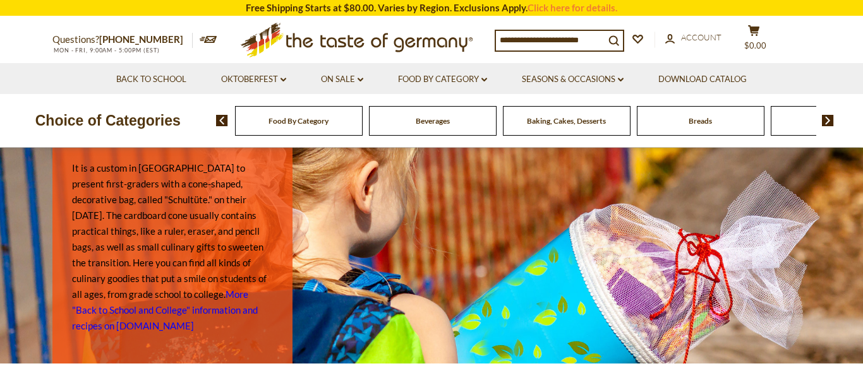
click at [296, 117] on span "Food By Category" at bounding box center [298, 120] width 60 height 9
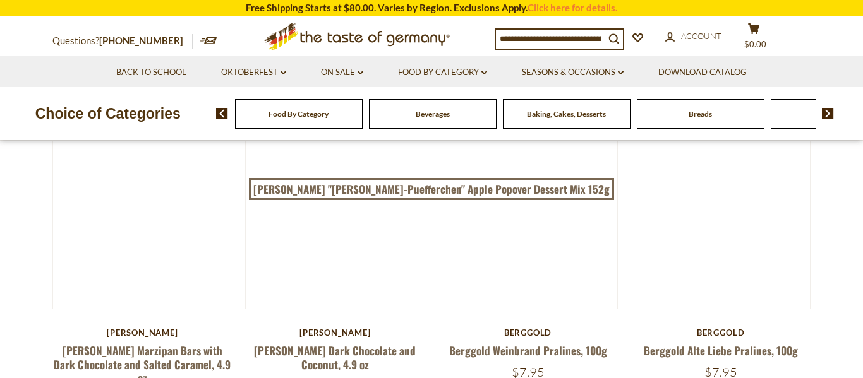
scroll to position [161, 0]
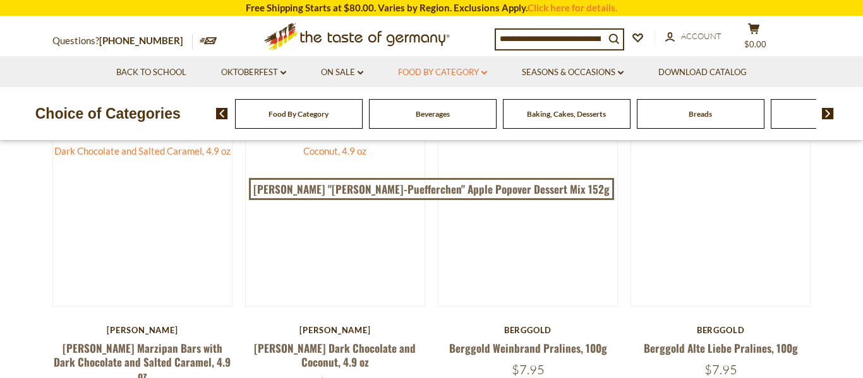
click at [478, 75] on link "Food By Category dropdown_arrow" at bounding box center [442, 73] width 89 height 14
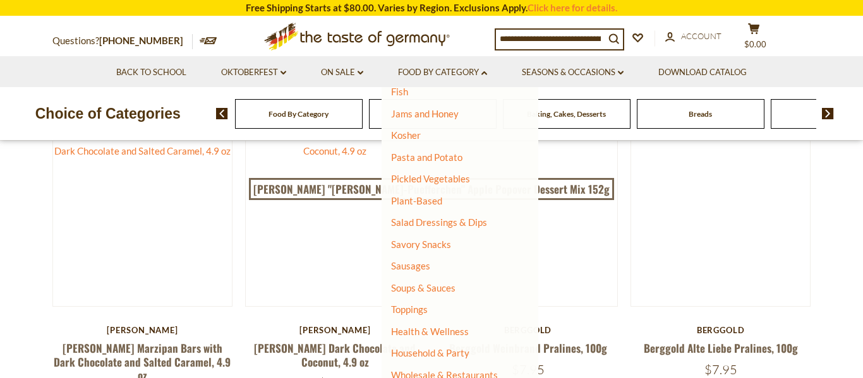
scroll to position [302, 0]
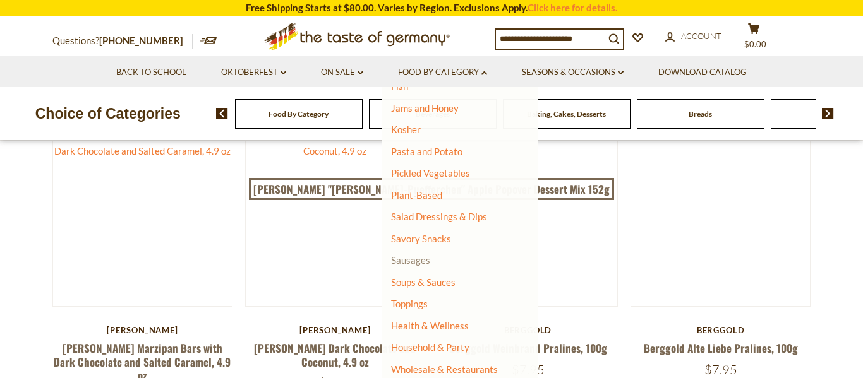
click at [421, 260] on link "Sausages" at bounding box center [410, 259] width 39 height 11
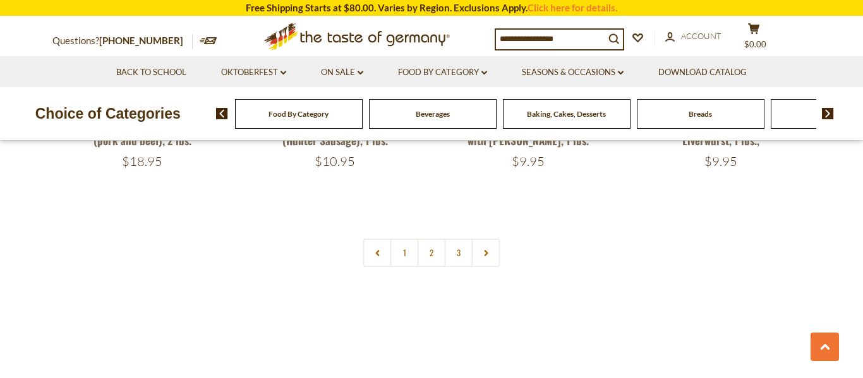
scroll to position [3083, 0]
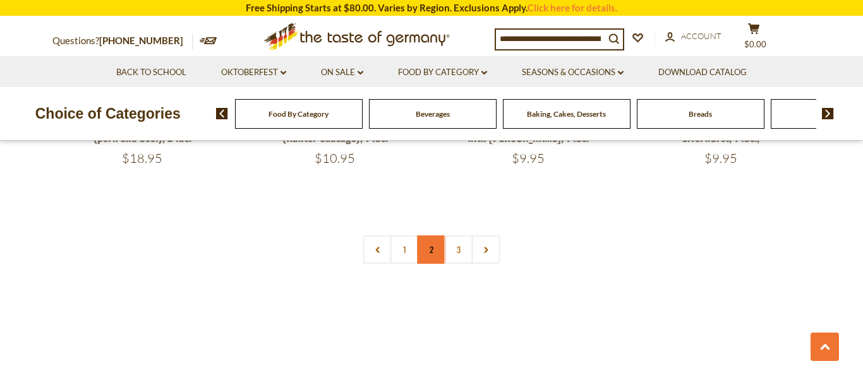
click at [430, 236] on link "2" at bounding box center [431, 250] width 28 height 28
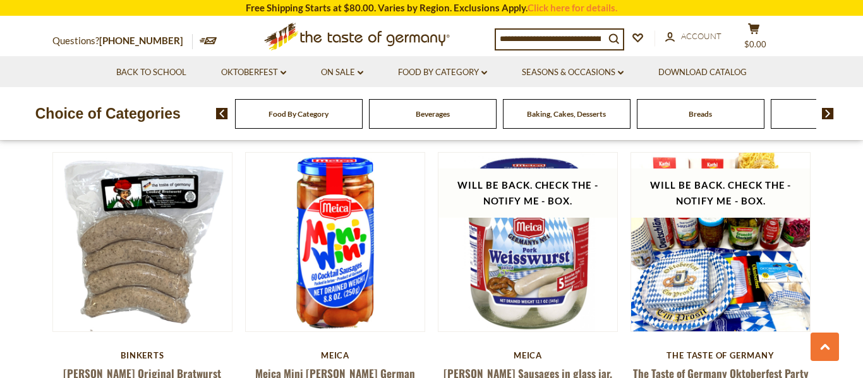
scroll to position [1252, 0]
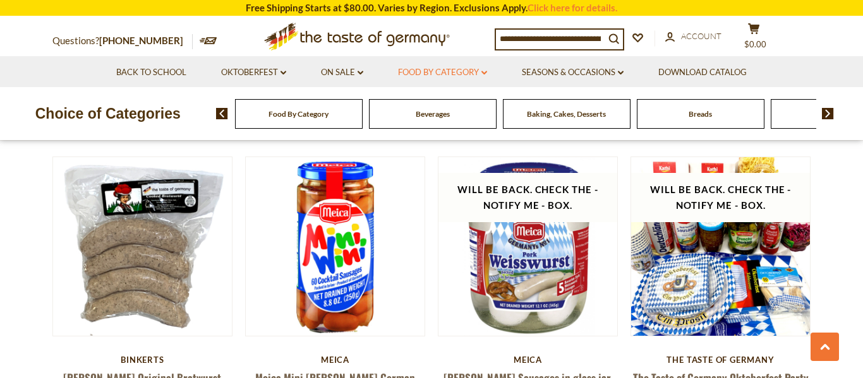
click at [463, 73] on link "Food By Category dropdown_arrow" at bounding box center [442, 73] width 89 height 14
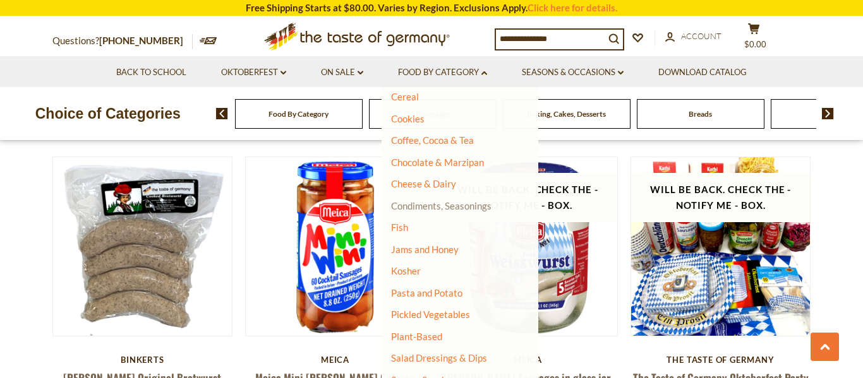
scroll to position [165, 0]
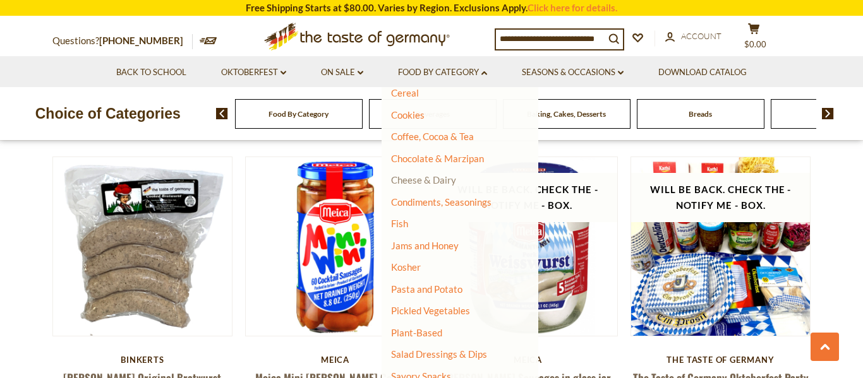
click at [446, 181] on link "Cheese & Dairy" at bounding box center [423, 179] width 65 height 11
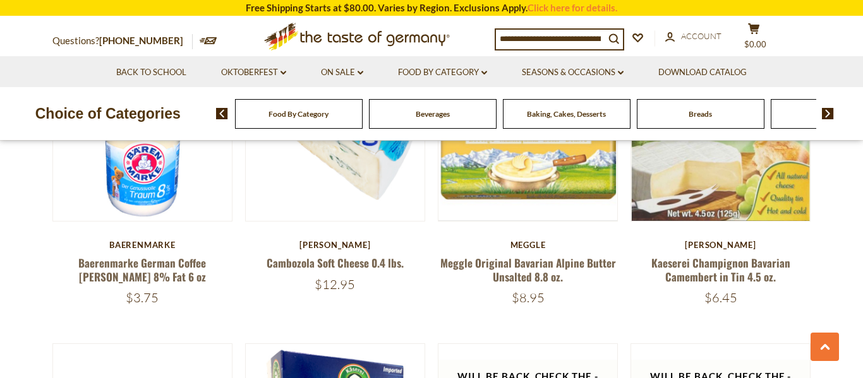
scroll to position [1087, 0]
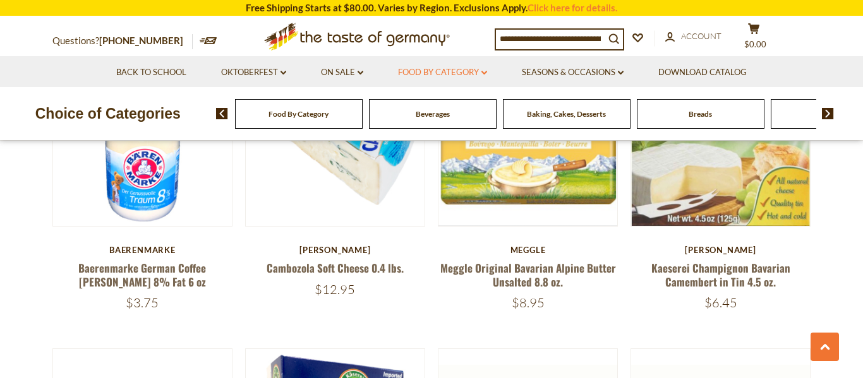
click at [461, 74] on link "Food By Category dropdown_arrow" at bounding box center [442, 73] width 89 height 14
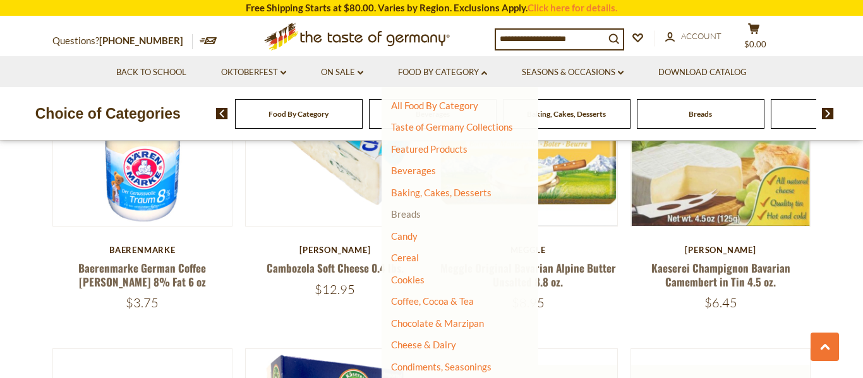
click at [408, 215] on link "Breads" at bounding box center [406, 213] width 30 height 11
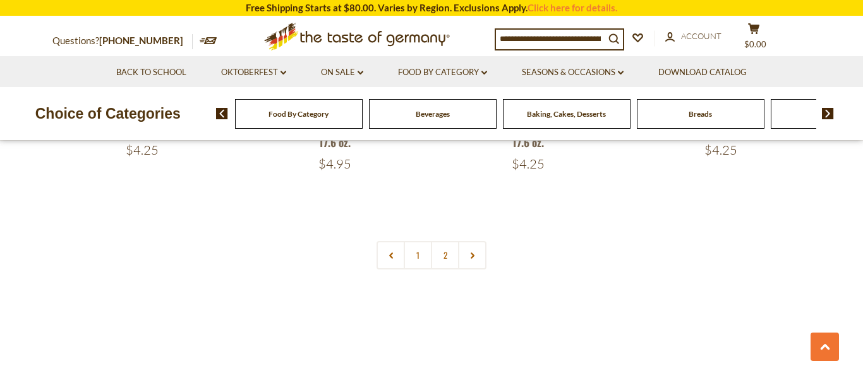
scroll to position [3025, 0]
click at [440, 253] on link "2" at bounding box center [445, 251] width 28 height 28
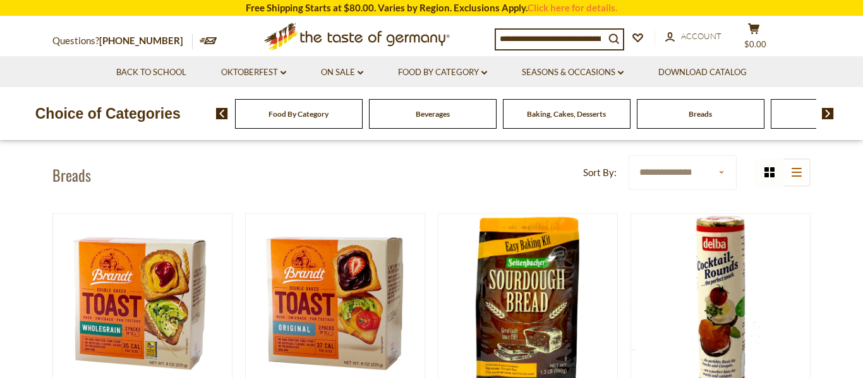
scroll to position [0, 0]
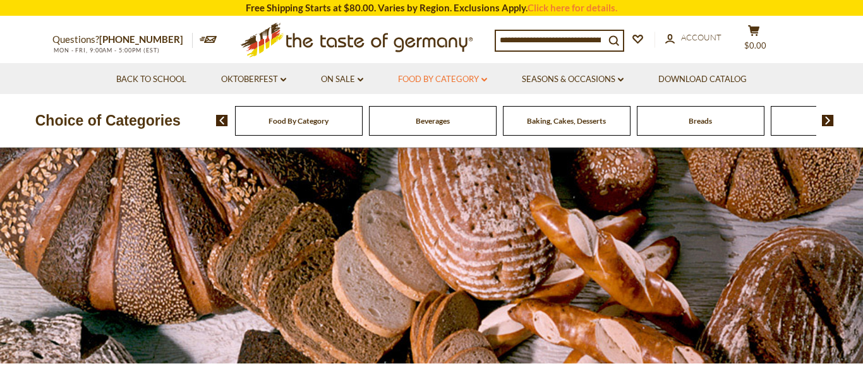
click at [451, 78] on link "Food By Category dropdown_arrow" at bounding box center [442, 80] width 89 height 14
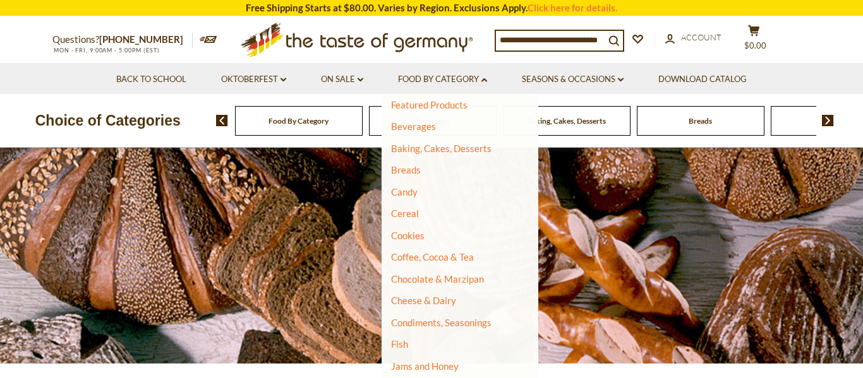
scroll to position [57, 0]
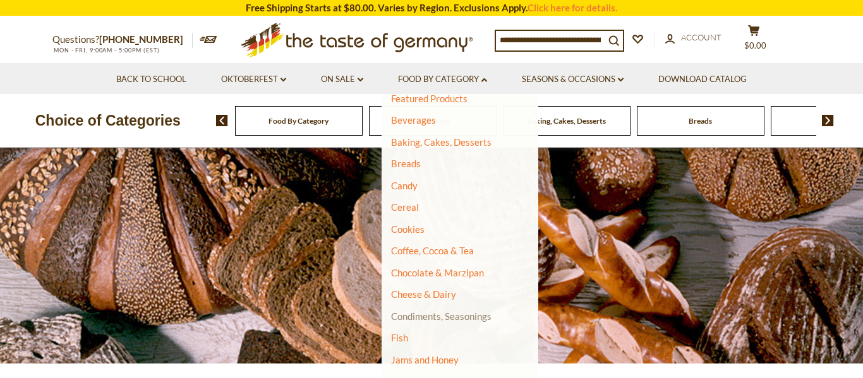
click at [423, 314] on link "Condiments, Seasonings" at bounding box center [441, 316] width 100 height 11
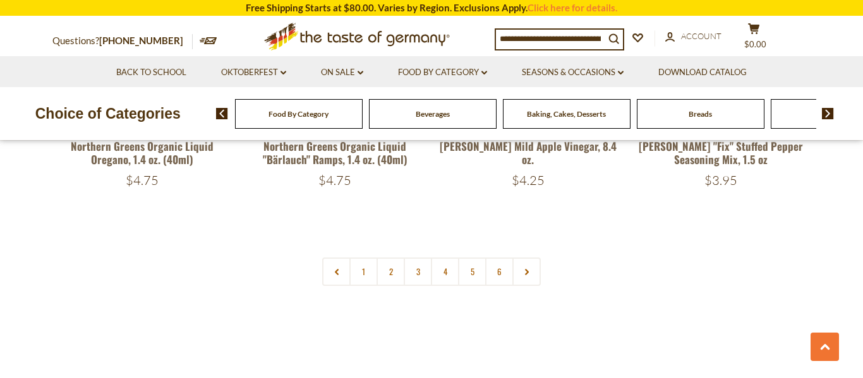
scroll to position [3047, 0]
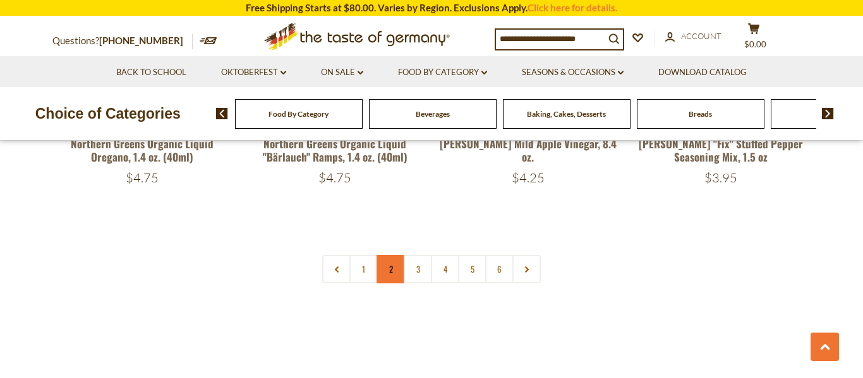
click at [392, 255] on link "2" at bounding box center [390, 269] width 28 height 28
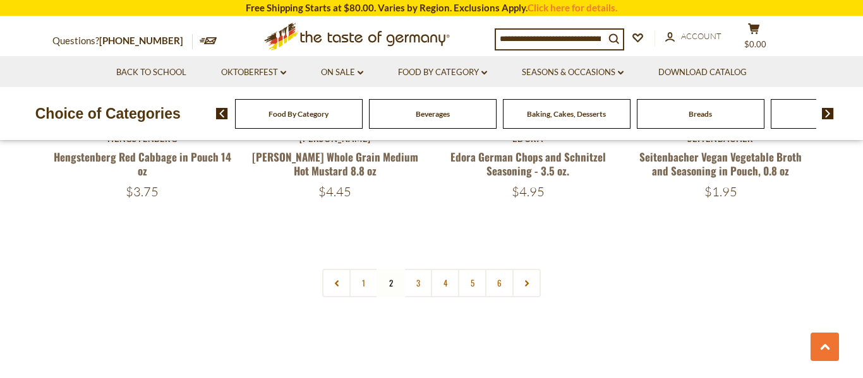
scroll to position [3027, 0]
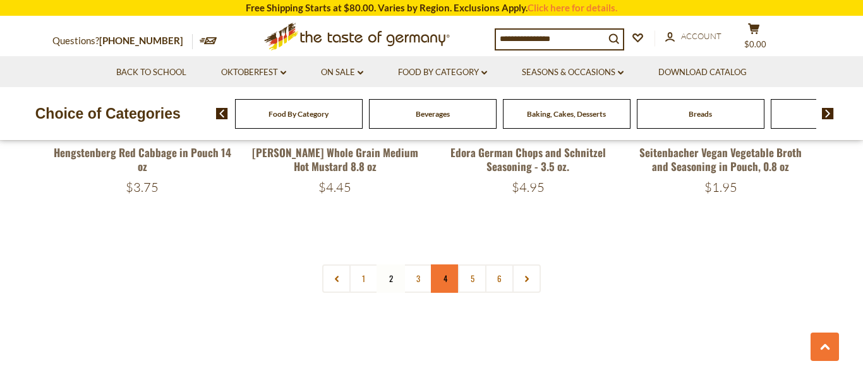
click at [448, 265] on link "4" at bounding box center [445, 279] width 28 height 28
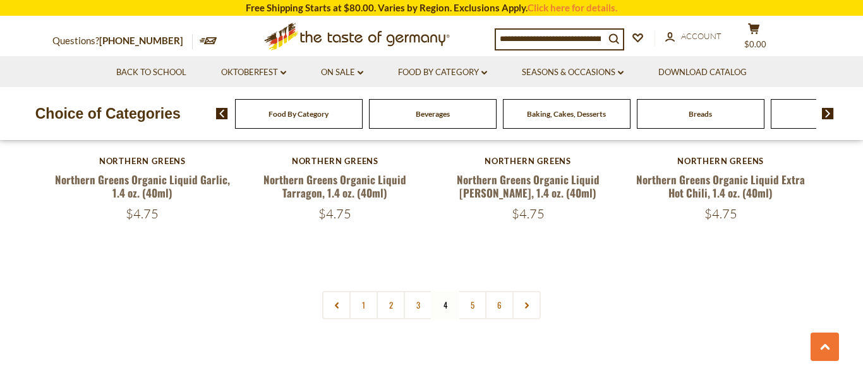
scroll to position [3007, 0]
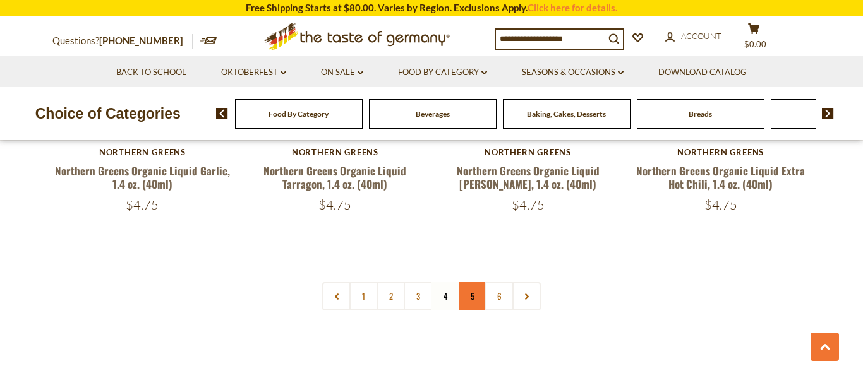
click at [479, 282] on link "5" at bounding box center [472, 296] width 28 height 28
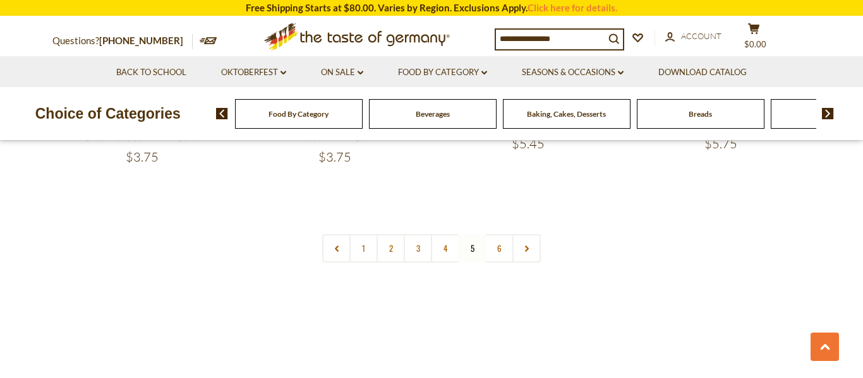
scroll to position [3095, 0]
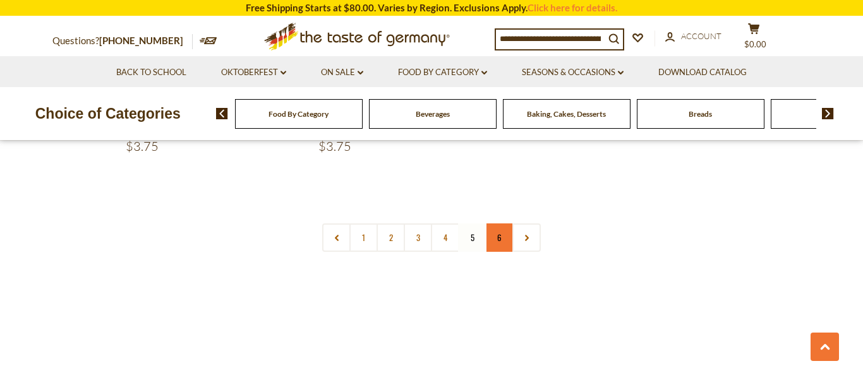
click at [498, 224] on link "6" at bounding box center [499, 238] width 28 height 28
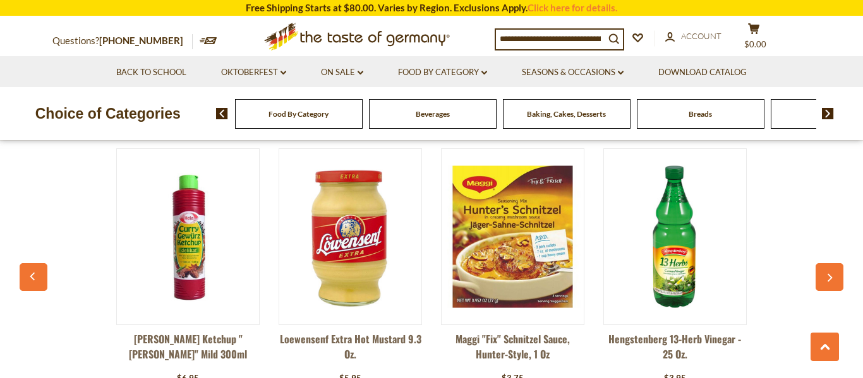
scroll to position [1195, 0]
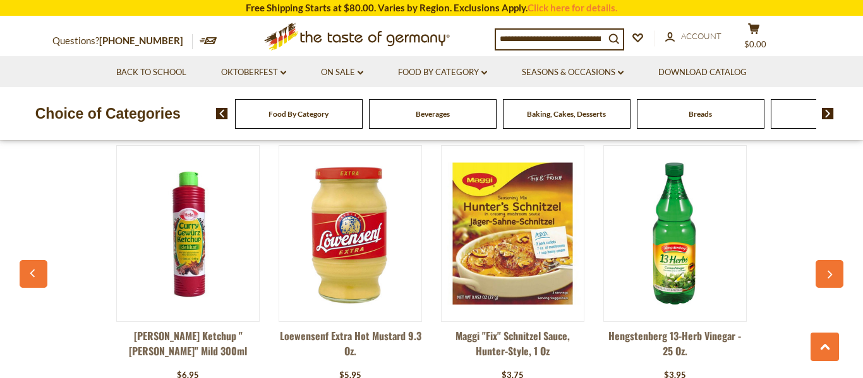
click at [191, 266] on img at bounding box center [188, 233] width 142 height 142
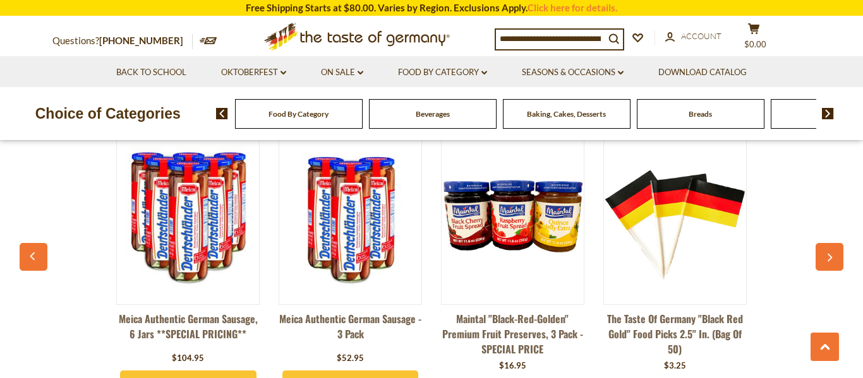
scroll to position [965, 0]
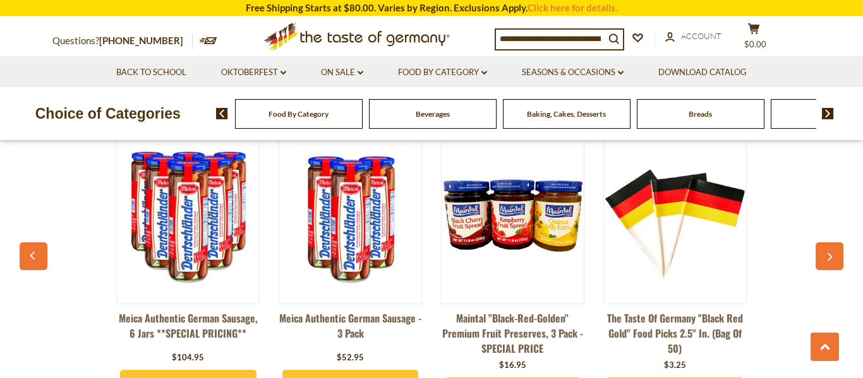
click at [841, 256] on button "button" at bounding box center [829, 256] width 28 height 28
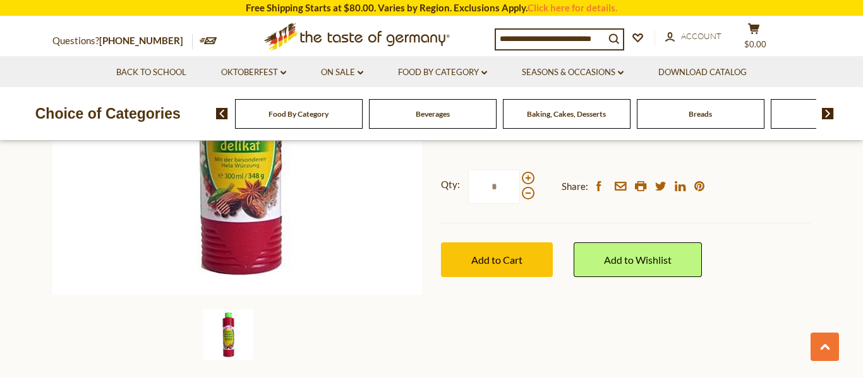
scroll to position [0, 0]
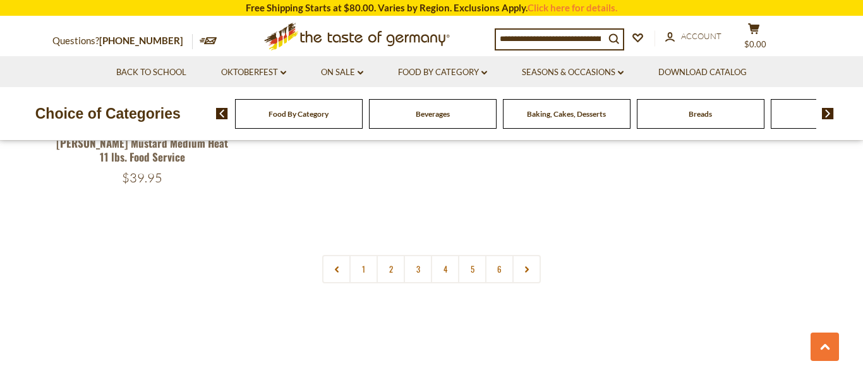
scroll to position [880, 0]
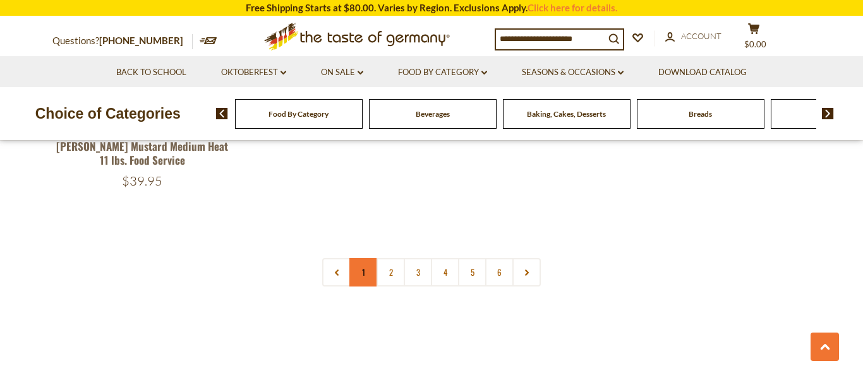
click at [367, 270] on link "1" at bounding box center [363, 272] width 28 height 28
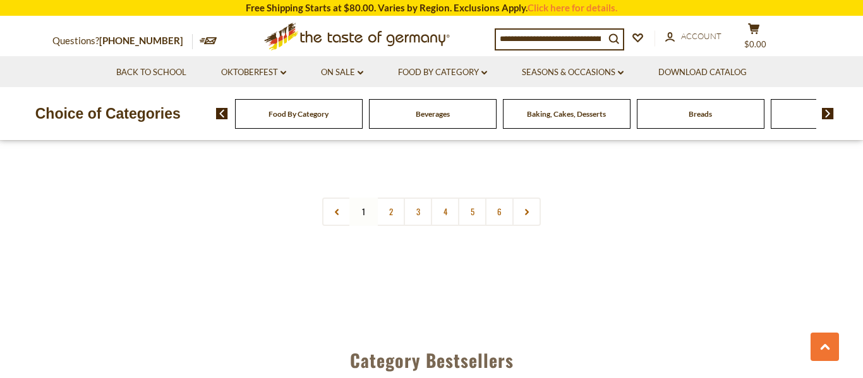
scroll to position [3105, 0]
click at [391, 197] on link "2" at bounding box center [390, 211] width 28 height 28
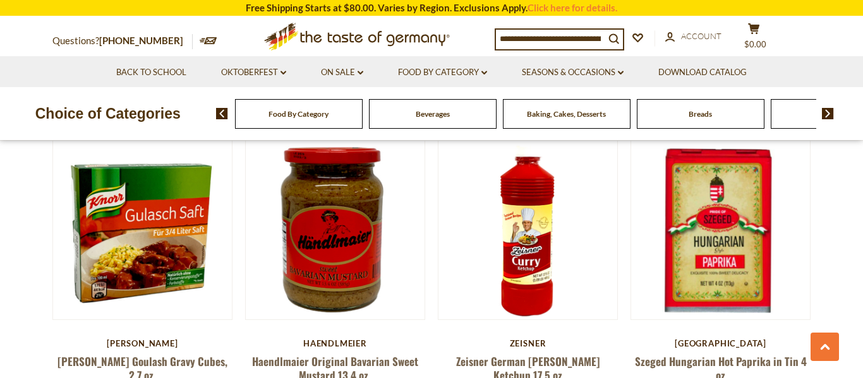
scroll to position [2225, 0]
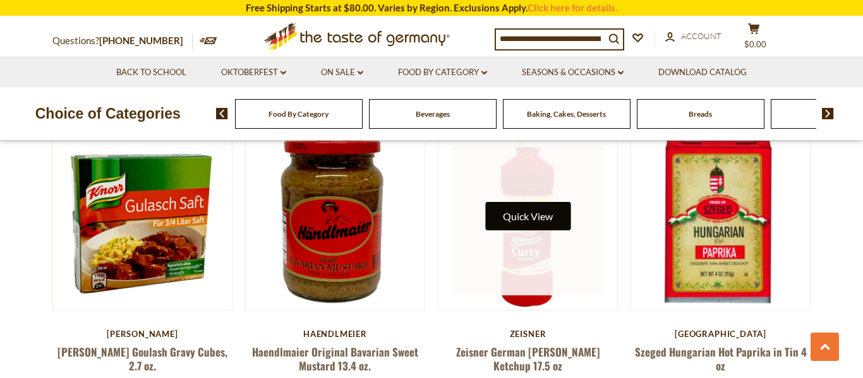
click at [535, 202] on button "Quick View" at bounding box center [527, 216] width 85 height 28
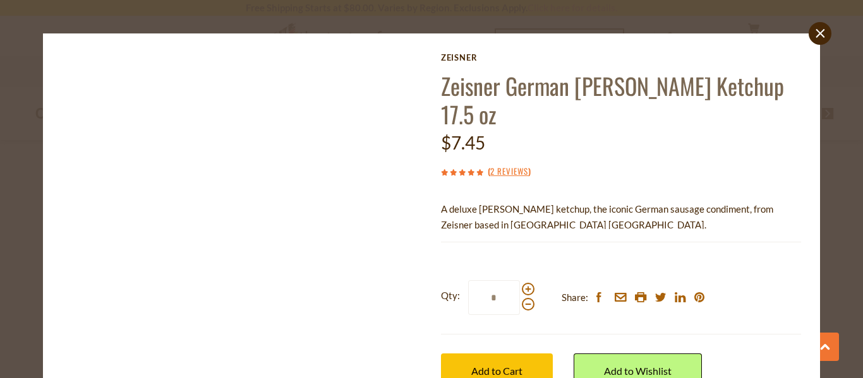
scroll to position [11, 0]
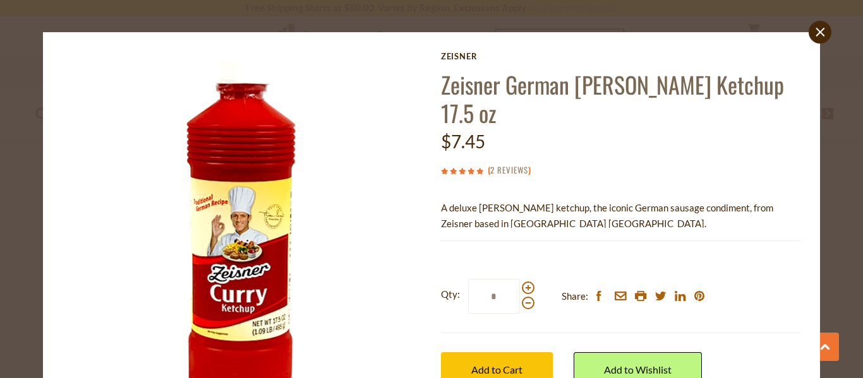
click at [523, 164] on link "2 Reviews" at bounding box center [509, 171] width 38 height 14
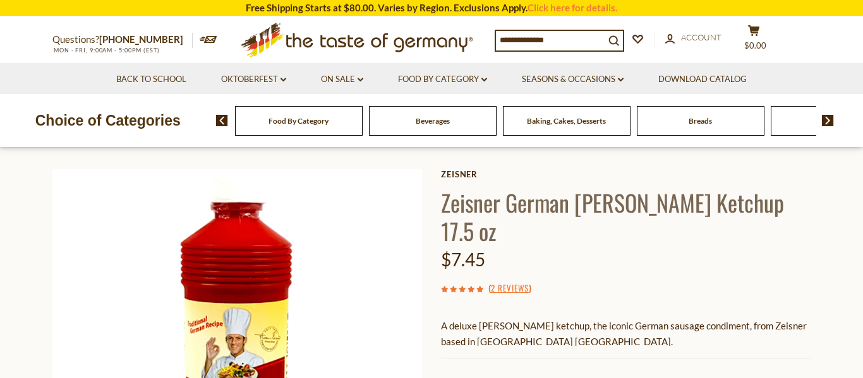
scroll to position [44, 0]
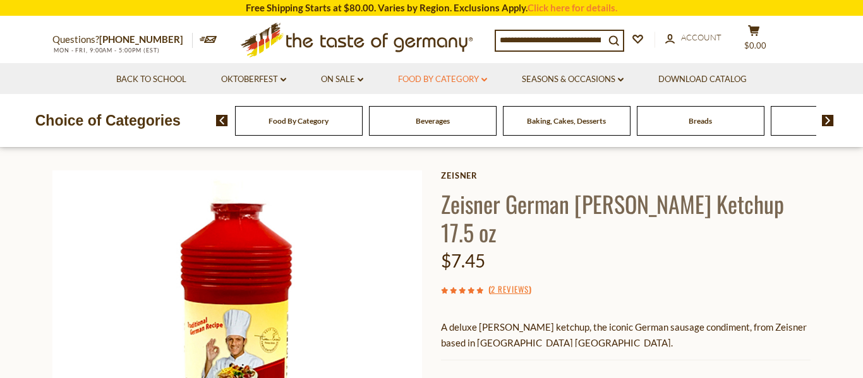
click at [469, 79] on link "Food By Category dropdown_arrow" at bounding box center [442, 80] width 89 height 14
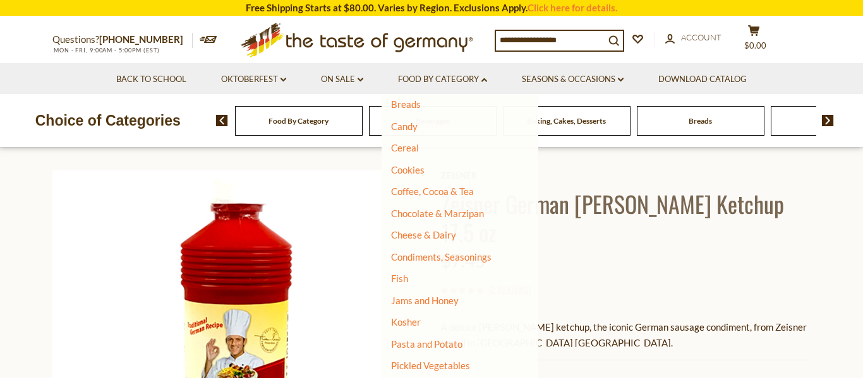
scroll to position [123, 0]
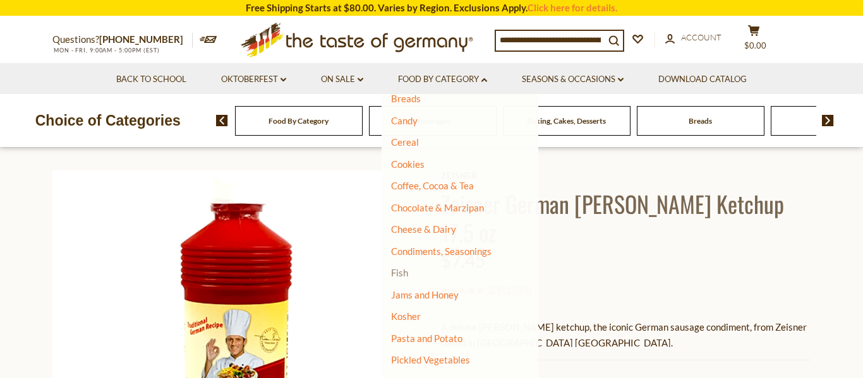
click at [405, 275] on link "Fish" at bounding box center [399, 272] width 17 height 11
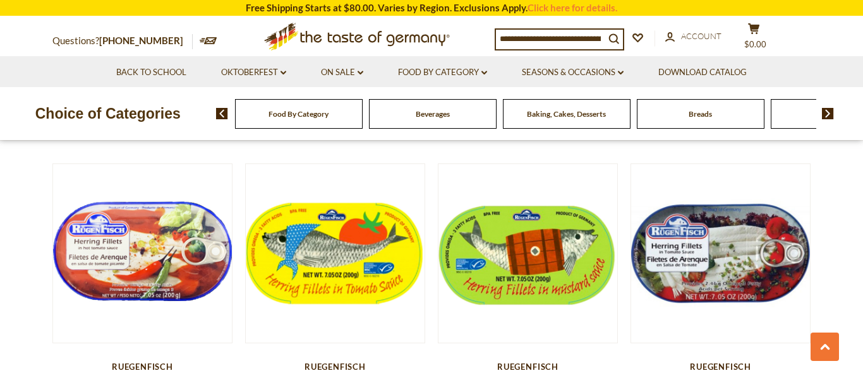
scroll to position [1545, 0]
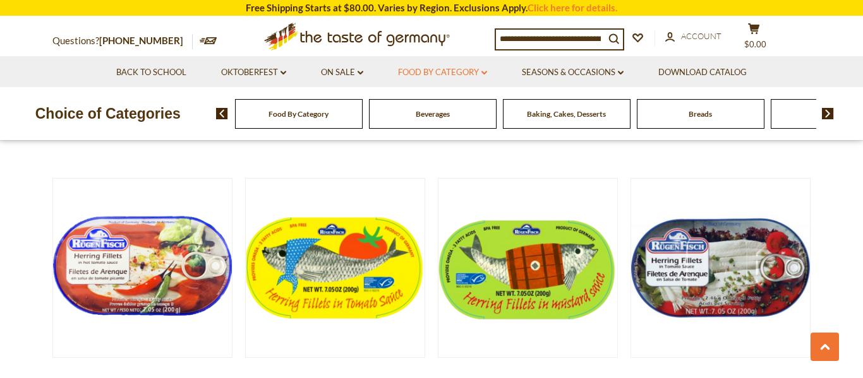
click at [448, 68] on link "Food By Category dropdown_arrow" at bounding box center [442, 73] width 89 height 14
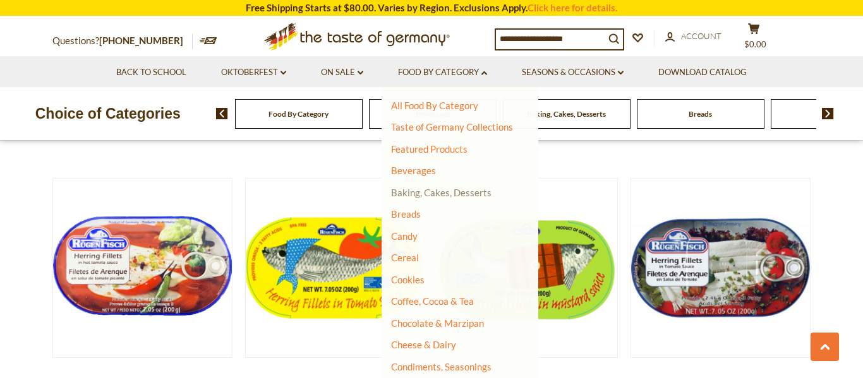
click at [439, 192] on link "Baking, Cakes, Desserts" at bounding box center [441, 192] width 100 height 11
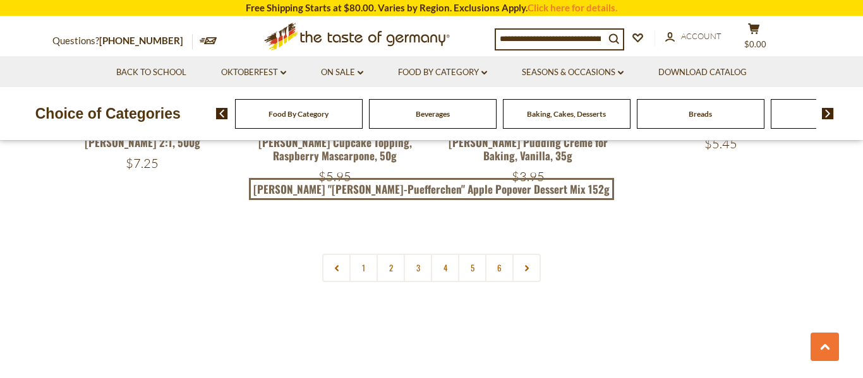
scroll to position [3070, 0]
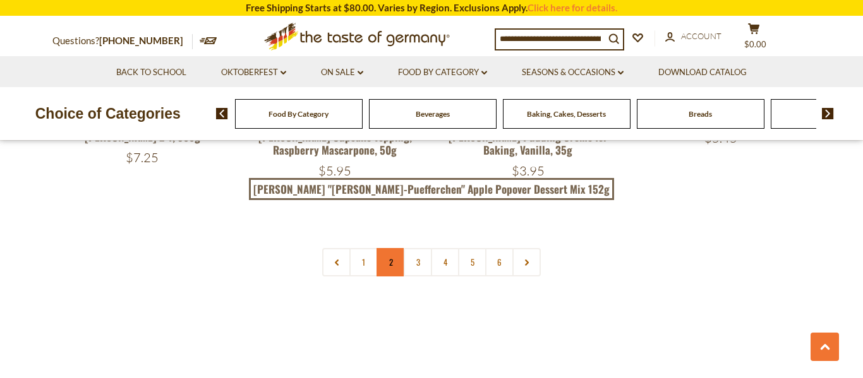
click at [385, 248] on link "2" at bounding box center [390, 262] width 28 height 28
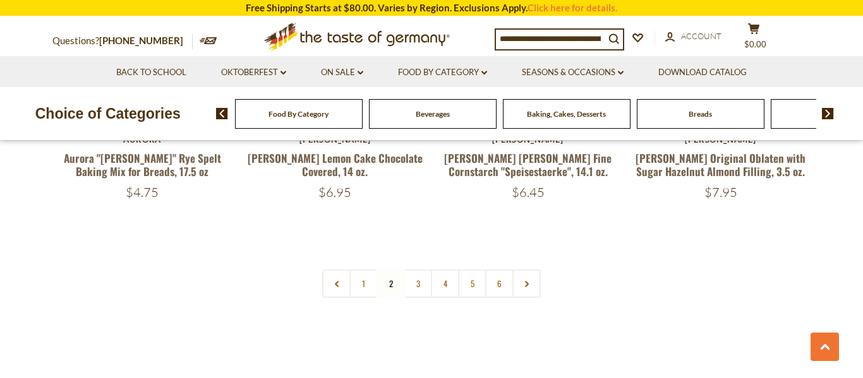
scroll to position [3022, 0]
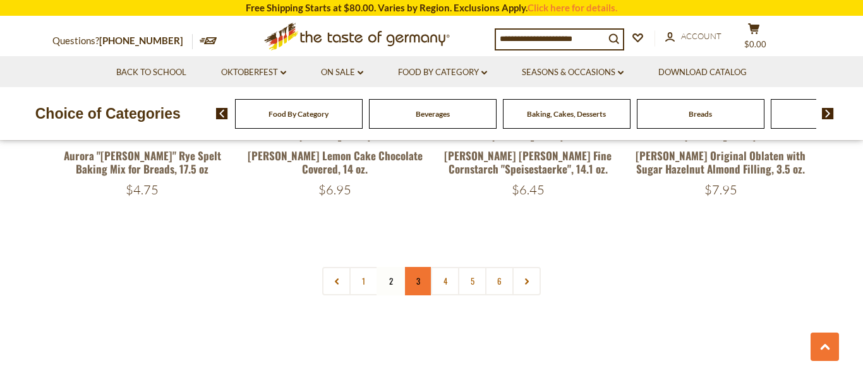
click at [415, 267] on link "3" at bounding box center [417, 281] width 28 height 28
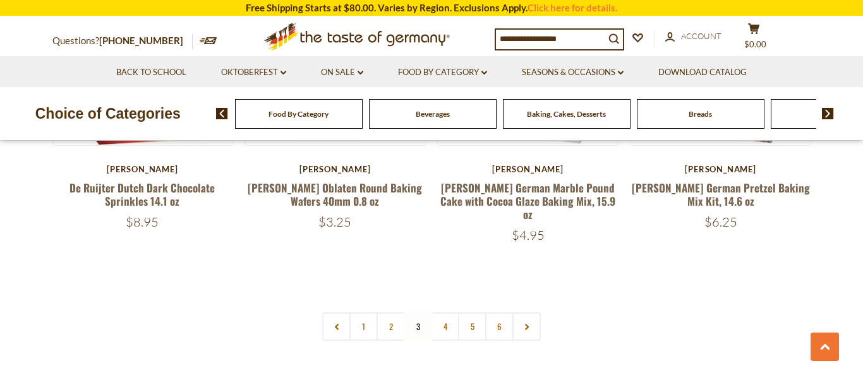
scroll to position [2997, 0]
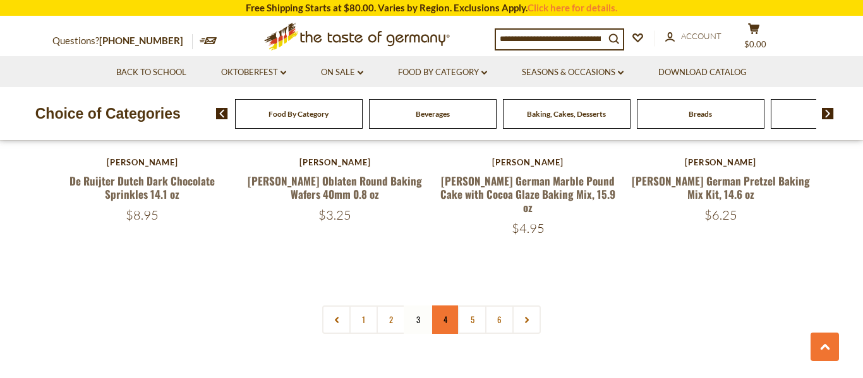
click at [445, 306] on link "4" at bounding box center [445, 320] width 28 height 28
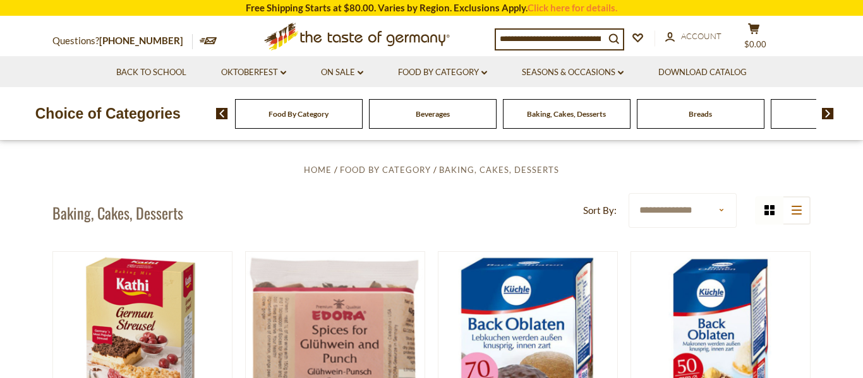
scroll to position [0, 0]
